Goal: Task Accomplishment & Management: Use online tool/utility

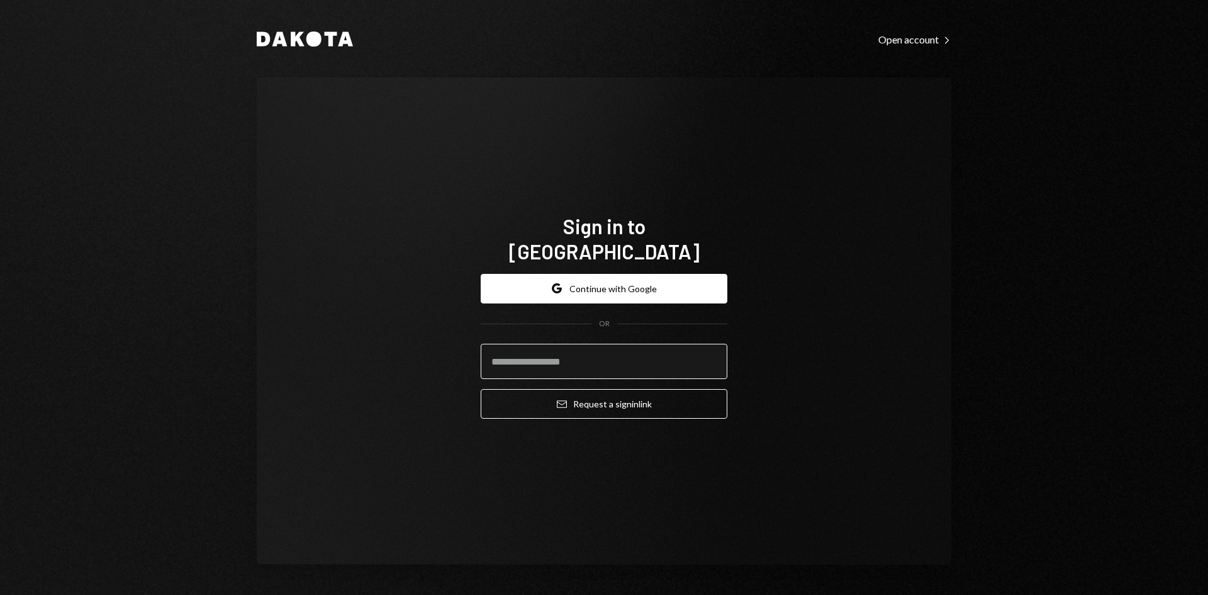
click at [537, 345] on input "email" at bounding box center [604, 361] width 247 height 35
type input "**********"
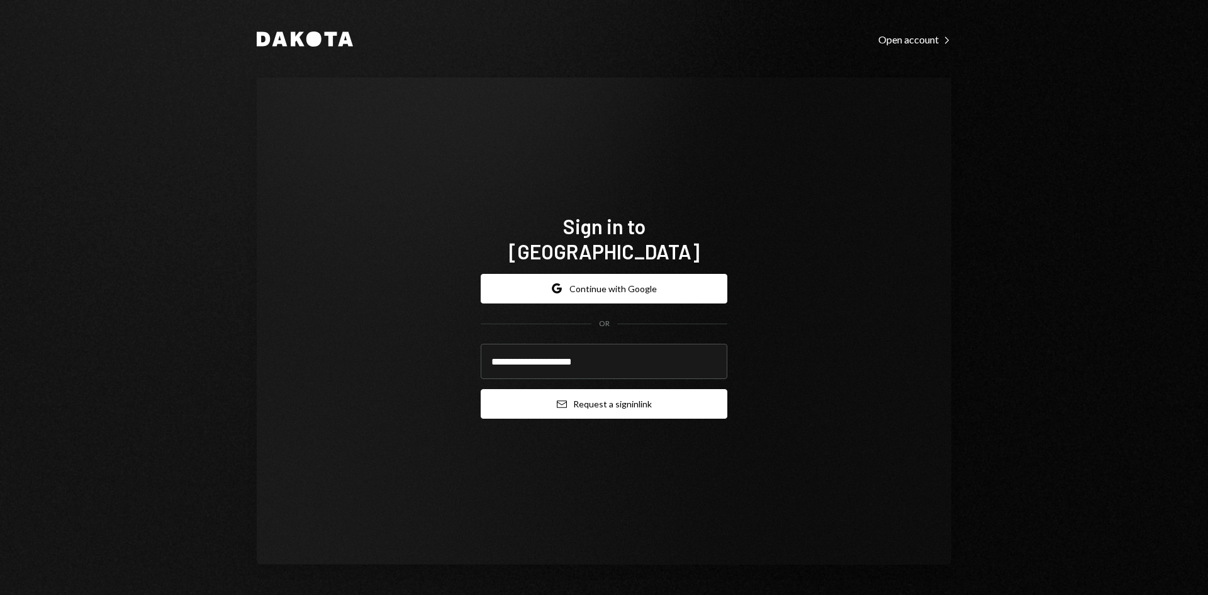
click at [593, 401] on button "Email Request a sign in link" at bounding box center [604, 404] width 247 height 30
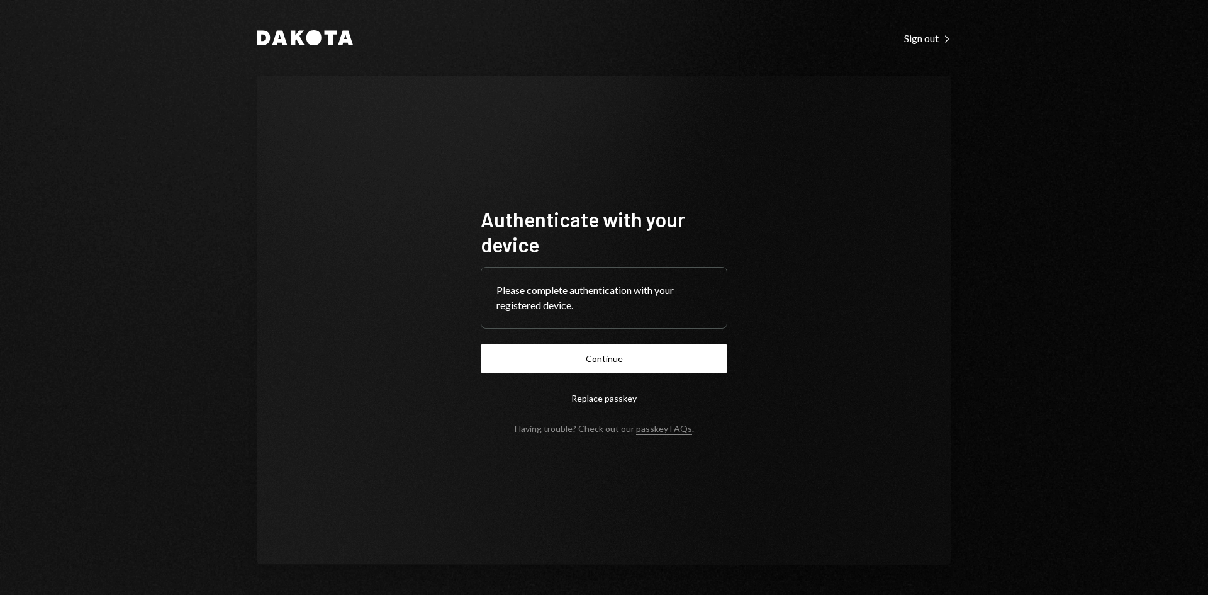
click at [557, 354] on button "Continue" at bounding box center [604, 359] width 247 height 30
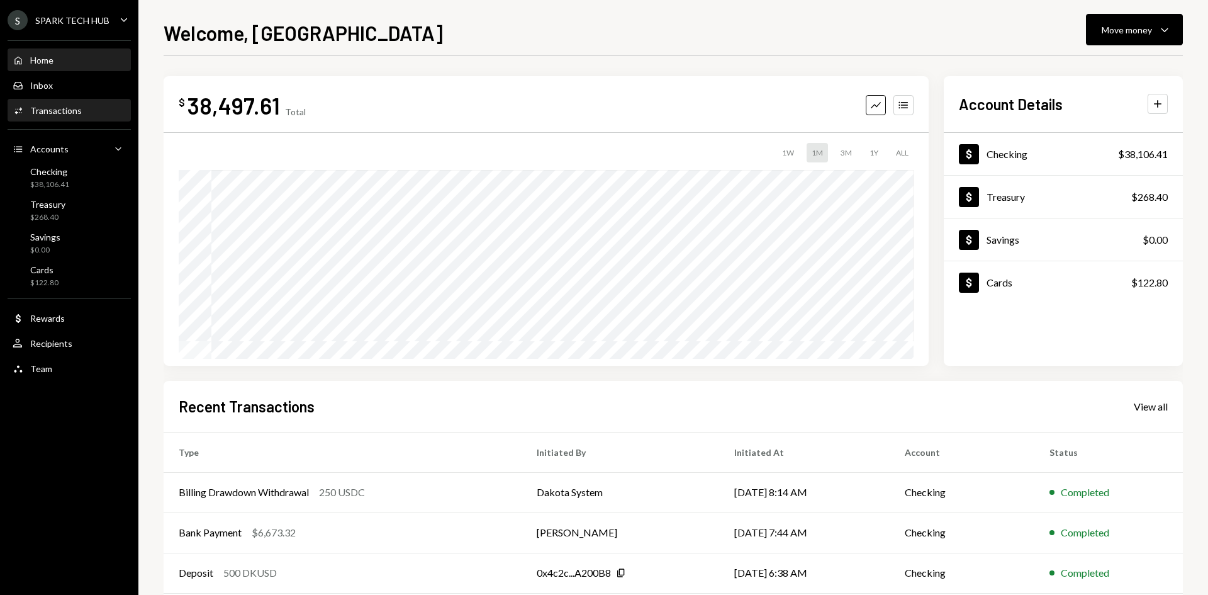
click at [84, 113] on div "Activities Transactions" at bounding box center [69, 110] width 113 height 11
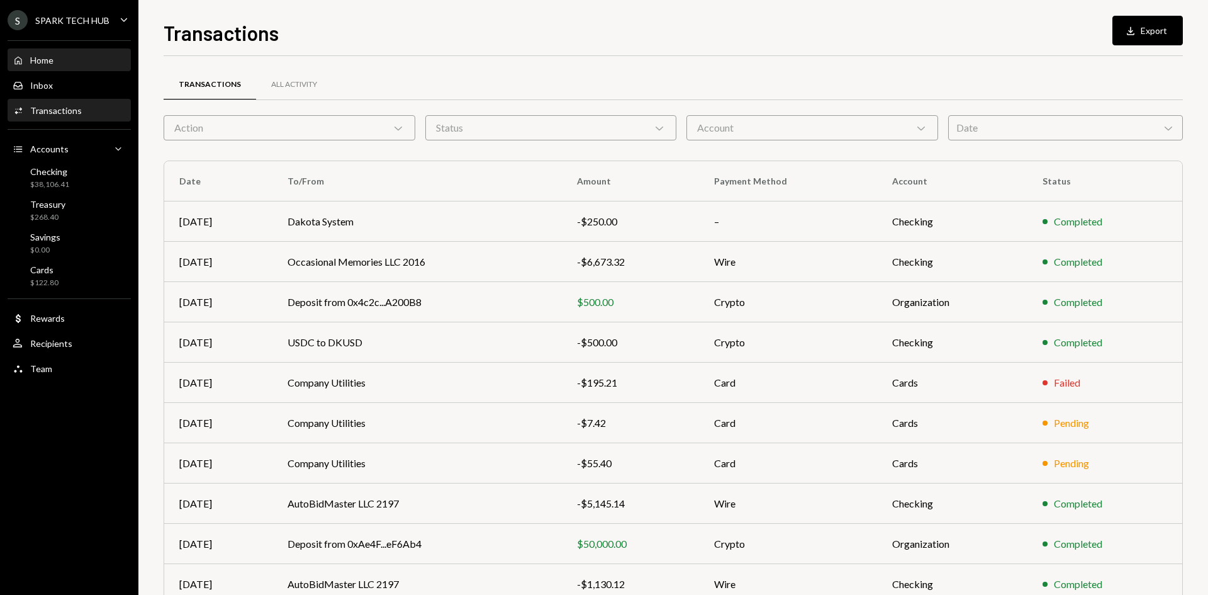
click at [83, 62] on div "Home Home" at bounding box center [69, 60] width 113 height 11
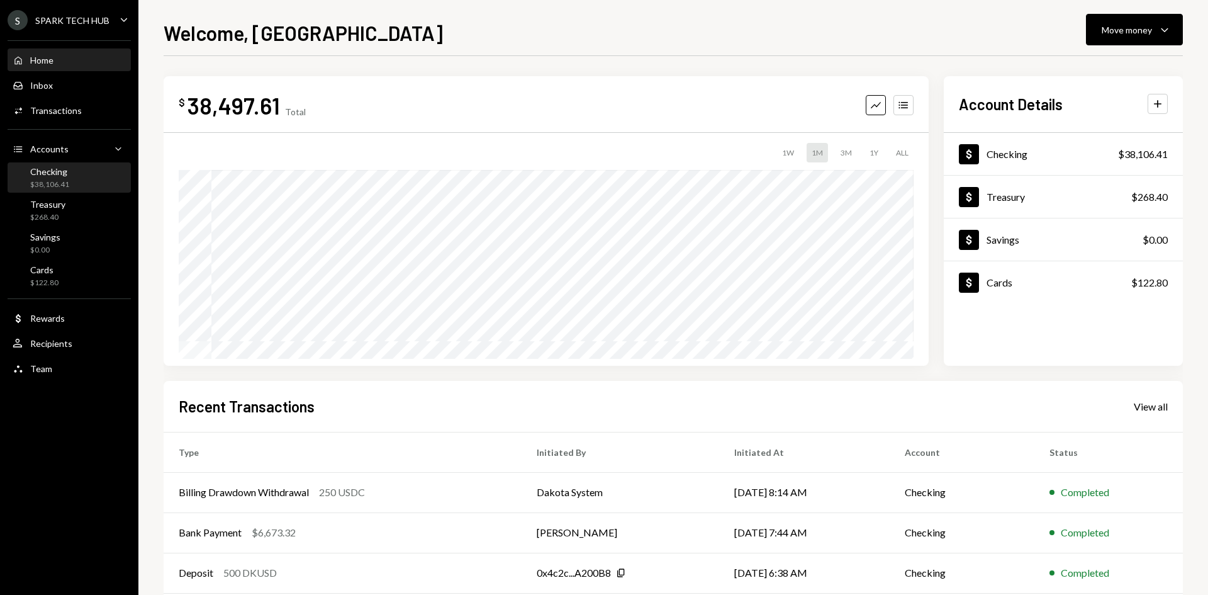
click at [71, 188] on div "Checking $38,106.41" at bounding box center [69, 178] width 113 height 24
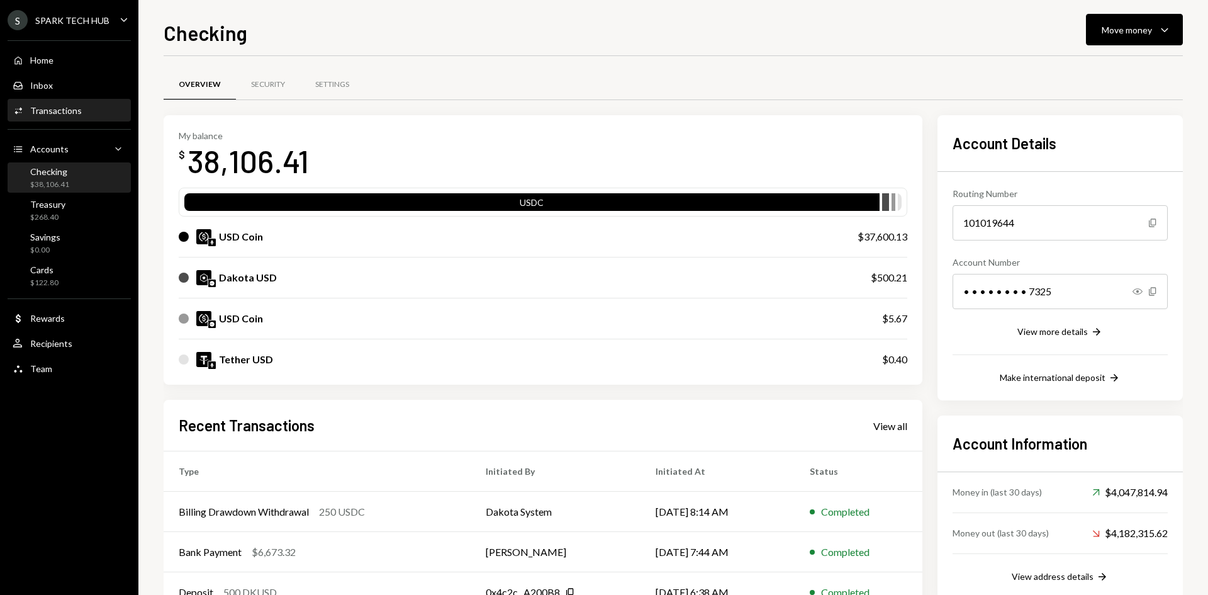
click at [81, 119] on div "Activities Transactions" at bounding box center [69, 110] width 113 height 21
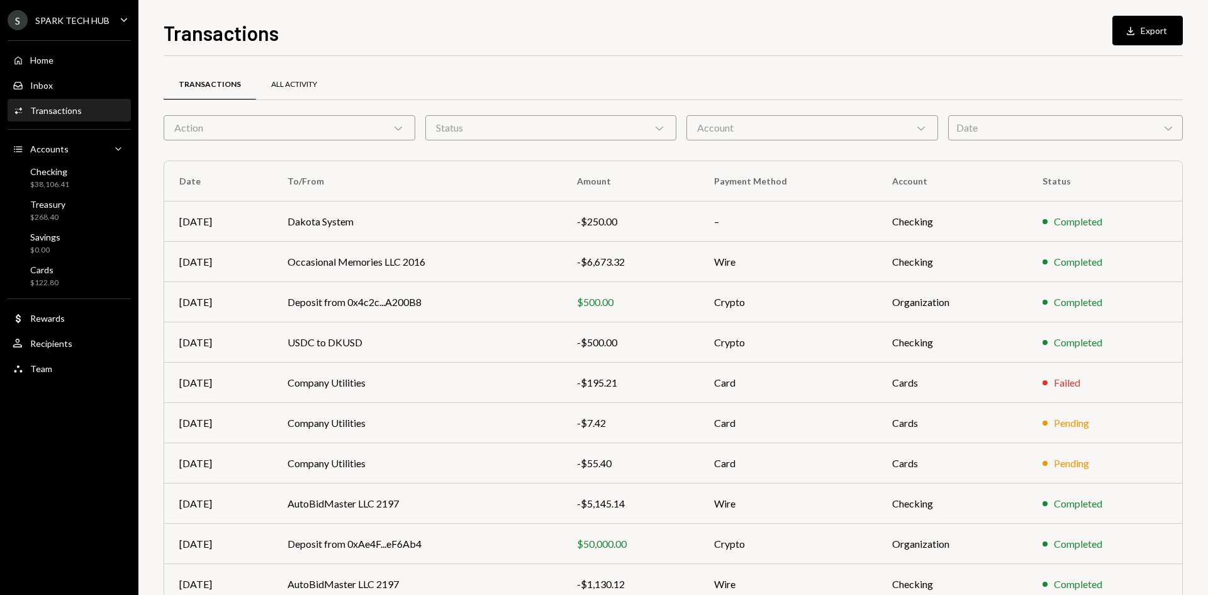
click at [300, 89] on div "All Activity" at bounding box center [294, 84] width 46 height 11
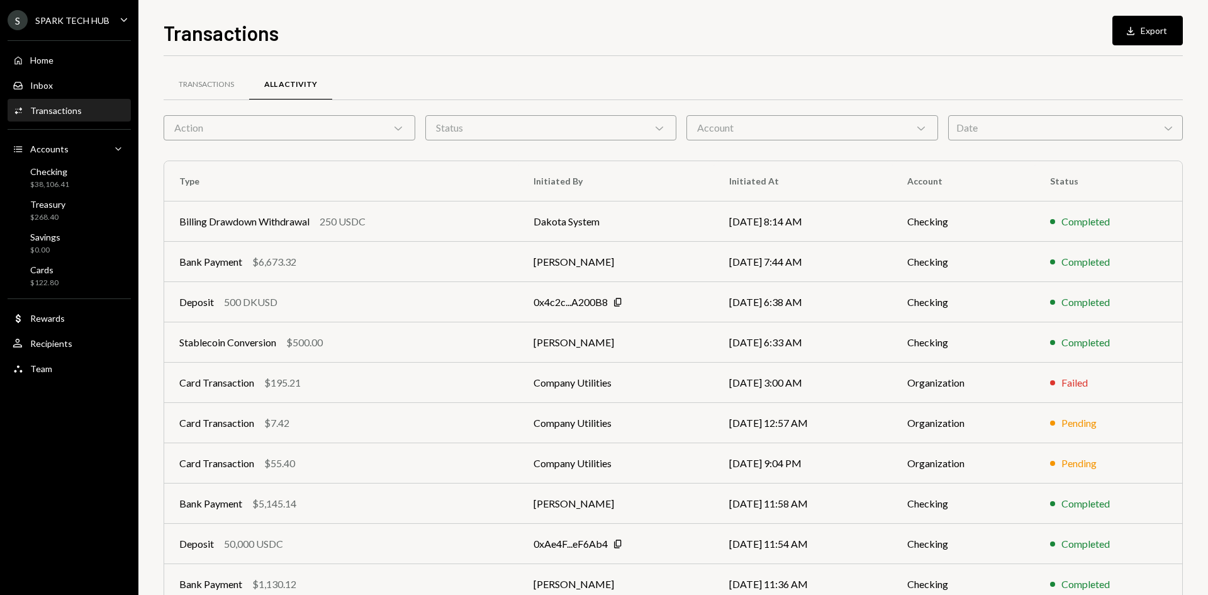
click at [346, 120] on div "Action Chevron Down" at bounding box center [290, 127] width 252 height 25
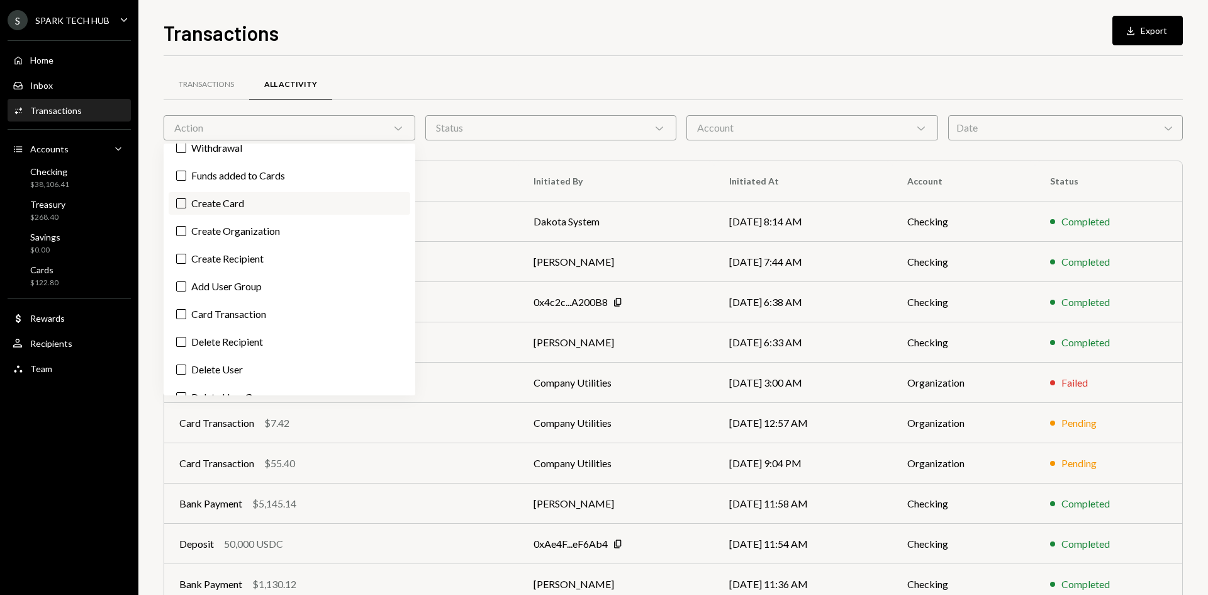
scroll to position [126, 0]
click at [213, 91] on div "Transactions" at bounding box center [207, 85] width 86 height 30
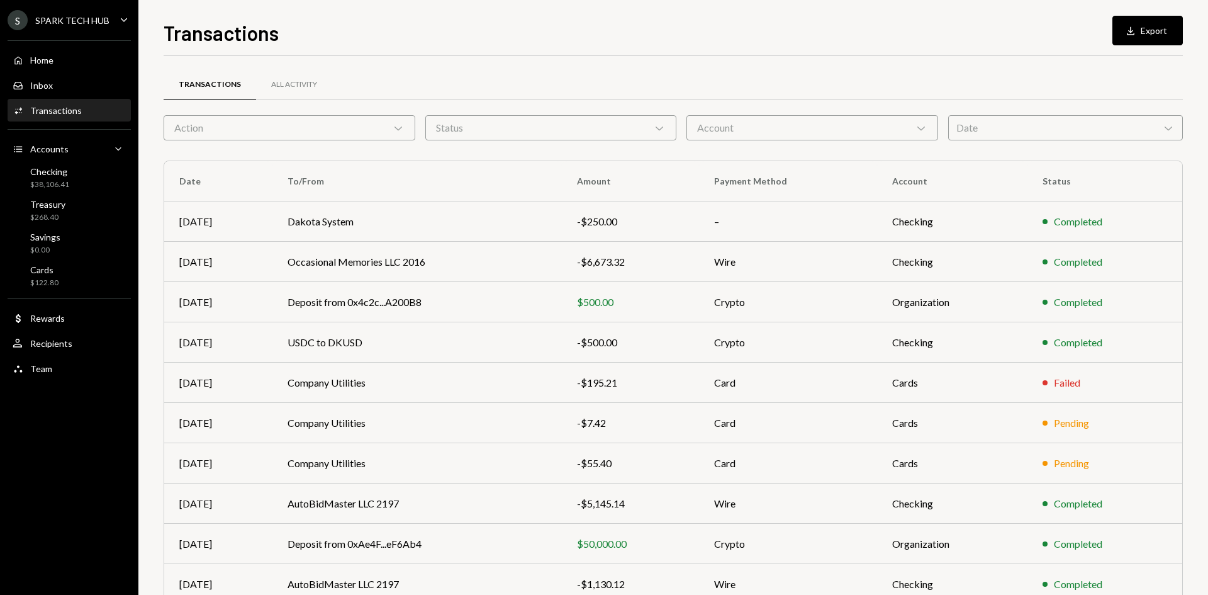
click at [262, 138] on div "Action Chevron Down" at bounding box center [290, 127] width 252 height 25
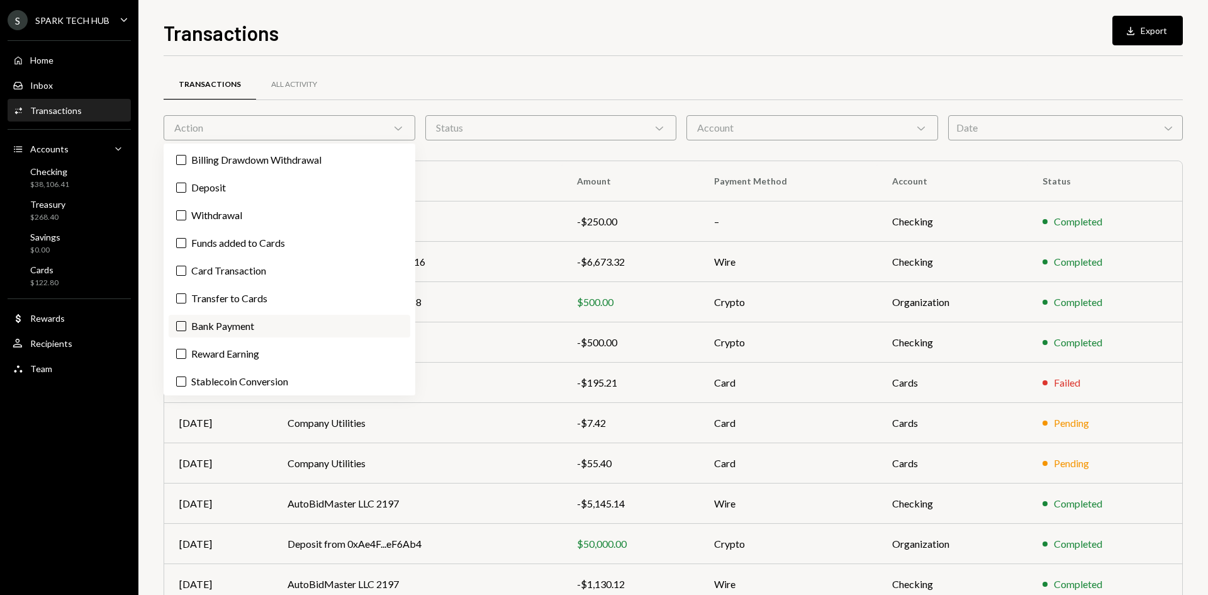
click at [179, 327] on button "Bank Payment" at bounding box center [181, 326] width 10 height 10
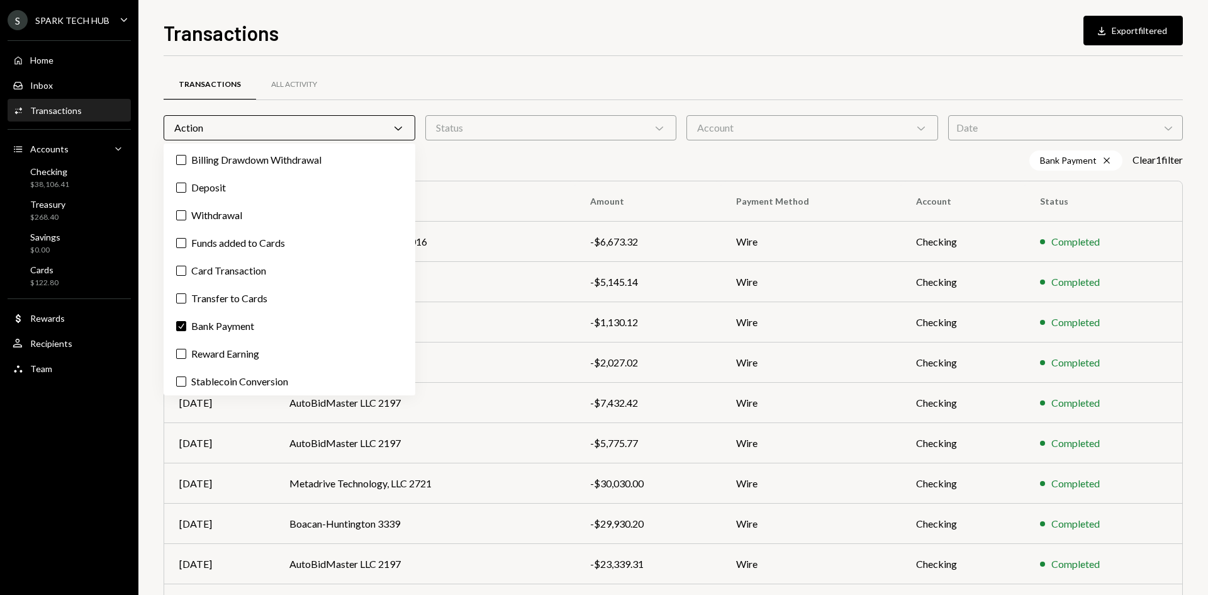
click at [1041, 131] on div "Date Chevron Down" at bounding box center [1065, 127] width 235 height 25
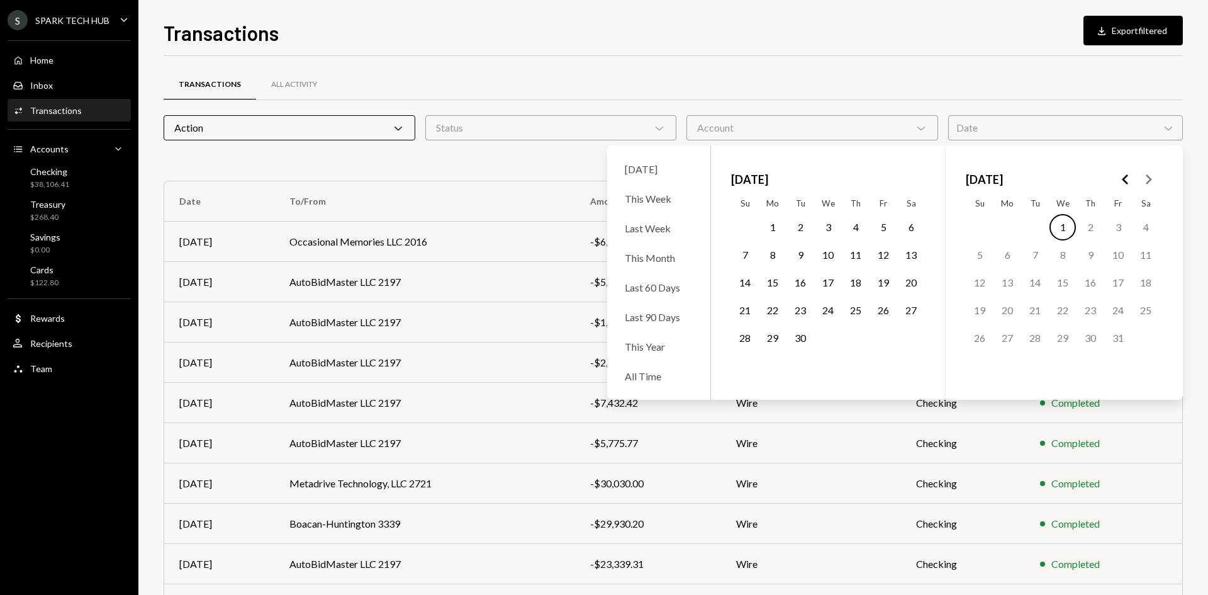
click at [770, 227] on button "1" at bounding box center [772, 227] width 26 height 26
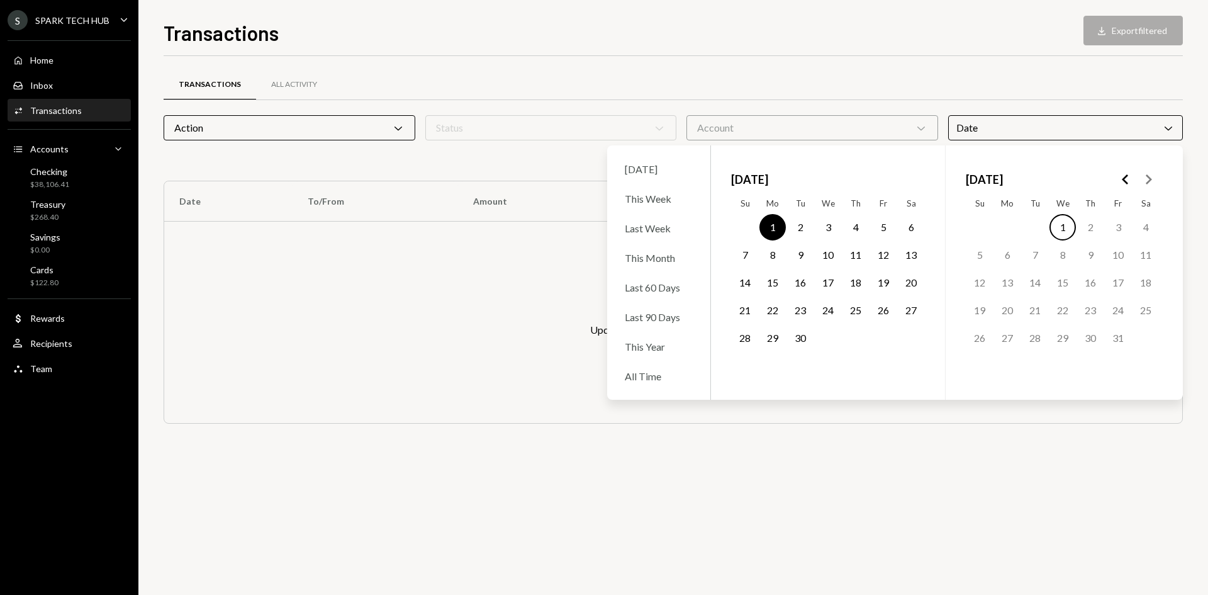
click at [802, 340] on button "30" at bounding box center [800, 338] width 26 height 26
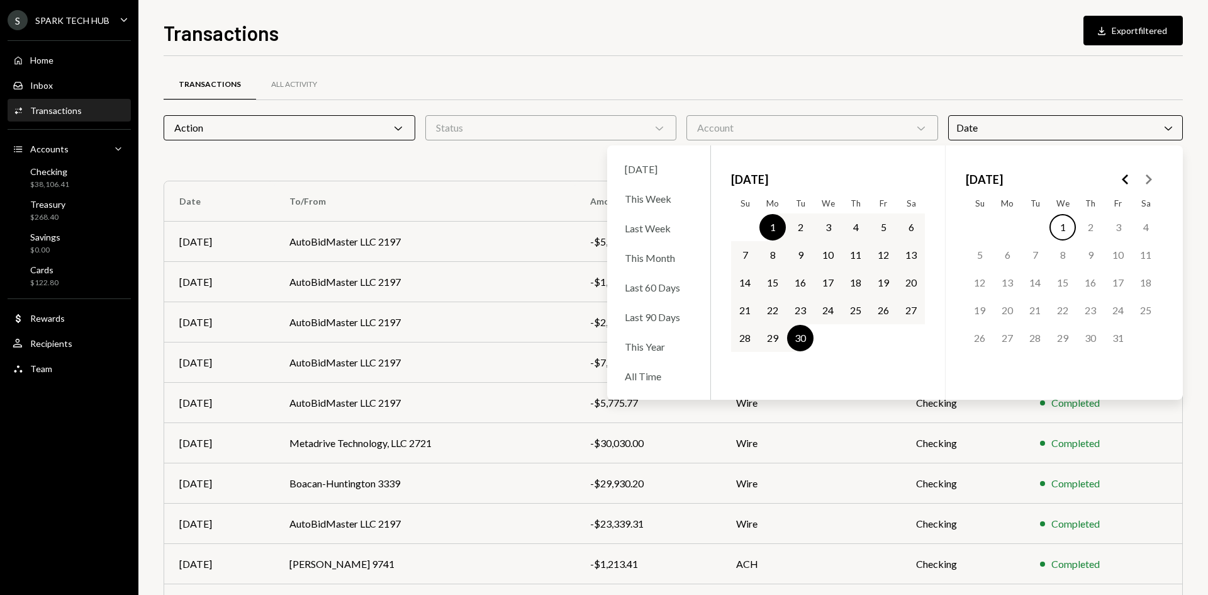
click at [1109, 77] on div "Transactions All Activity" at bounding box center [673, 85] width 1019 height 32
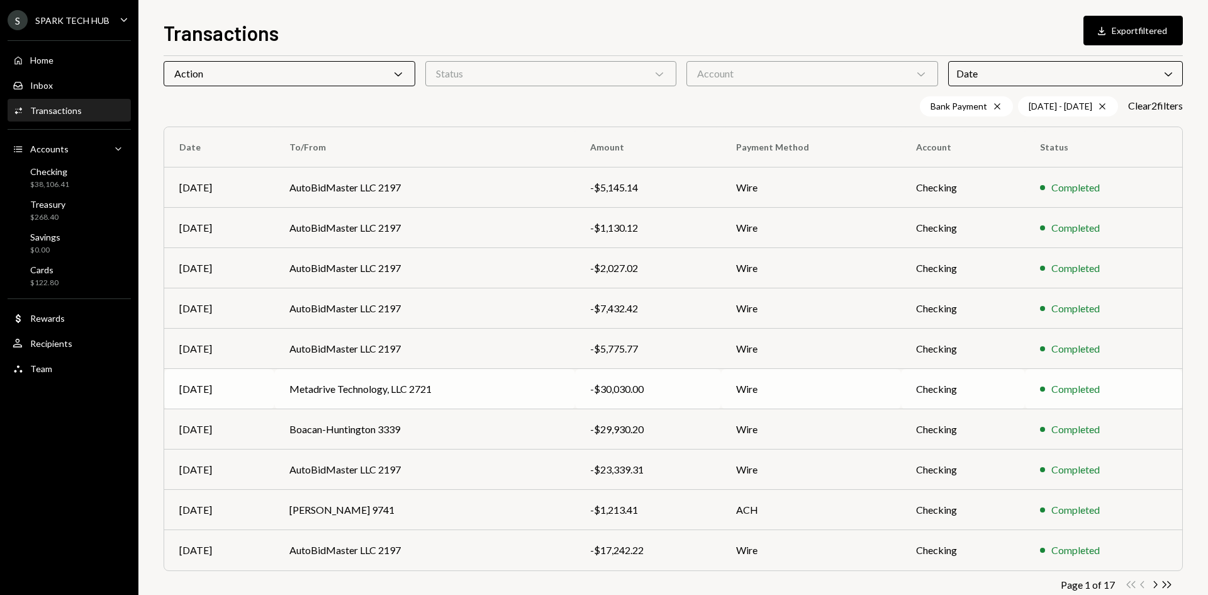
scroll to position [82, 0]
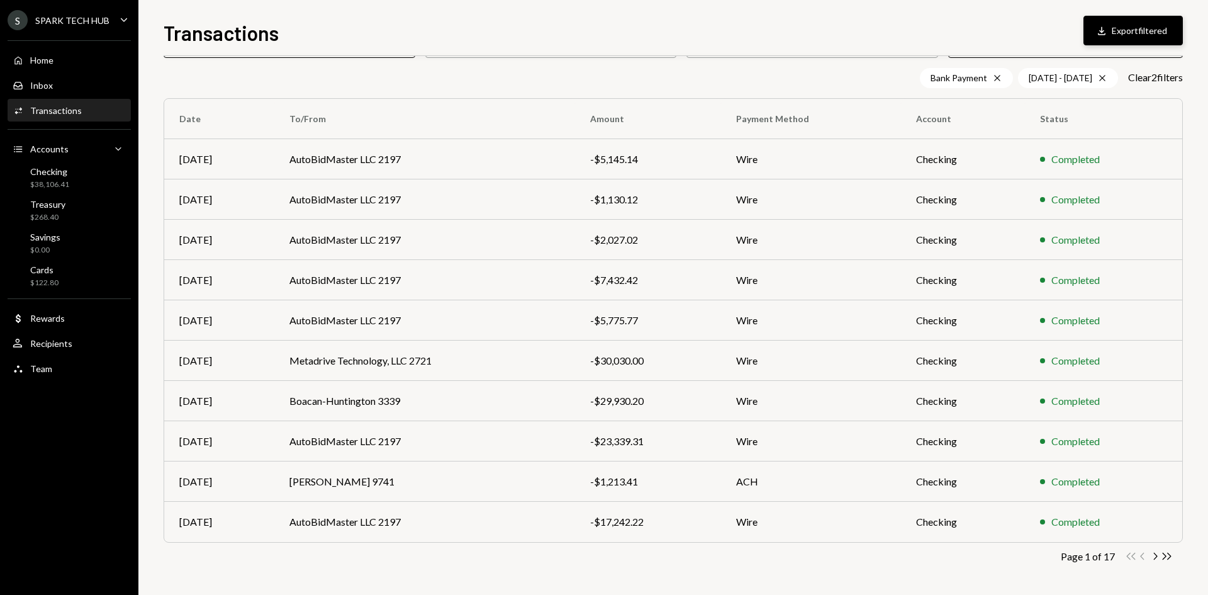
click at [1123, 40] on button "Download Export filtered" at bounding box center [1133, 31] width 99 height 30
